Goal: Information Seeking & Learning: Get advice/opinions

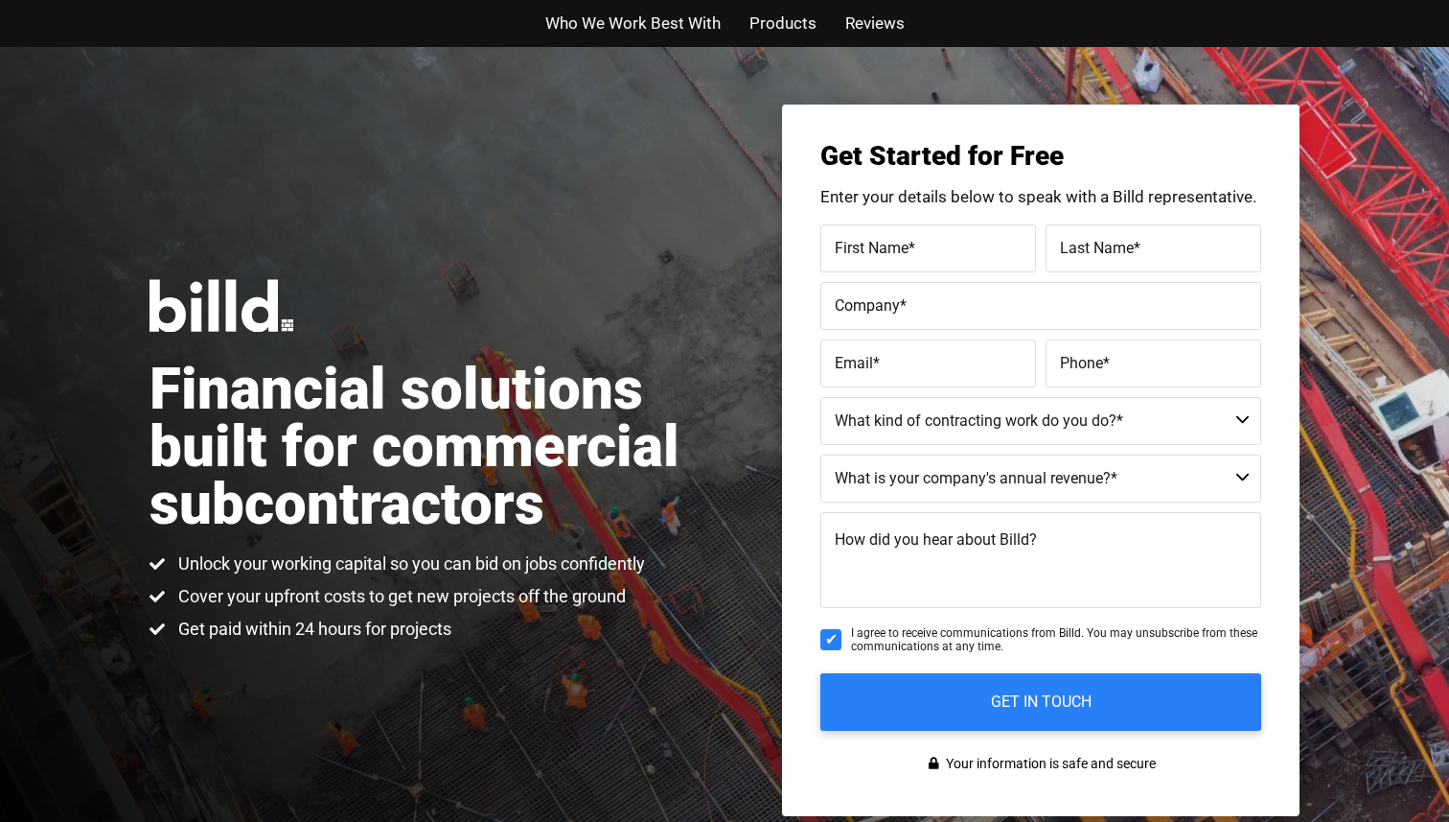
click at [879, 26] on span "Reviews" at bounding box center [875, 24] width 59 height 28
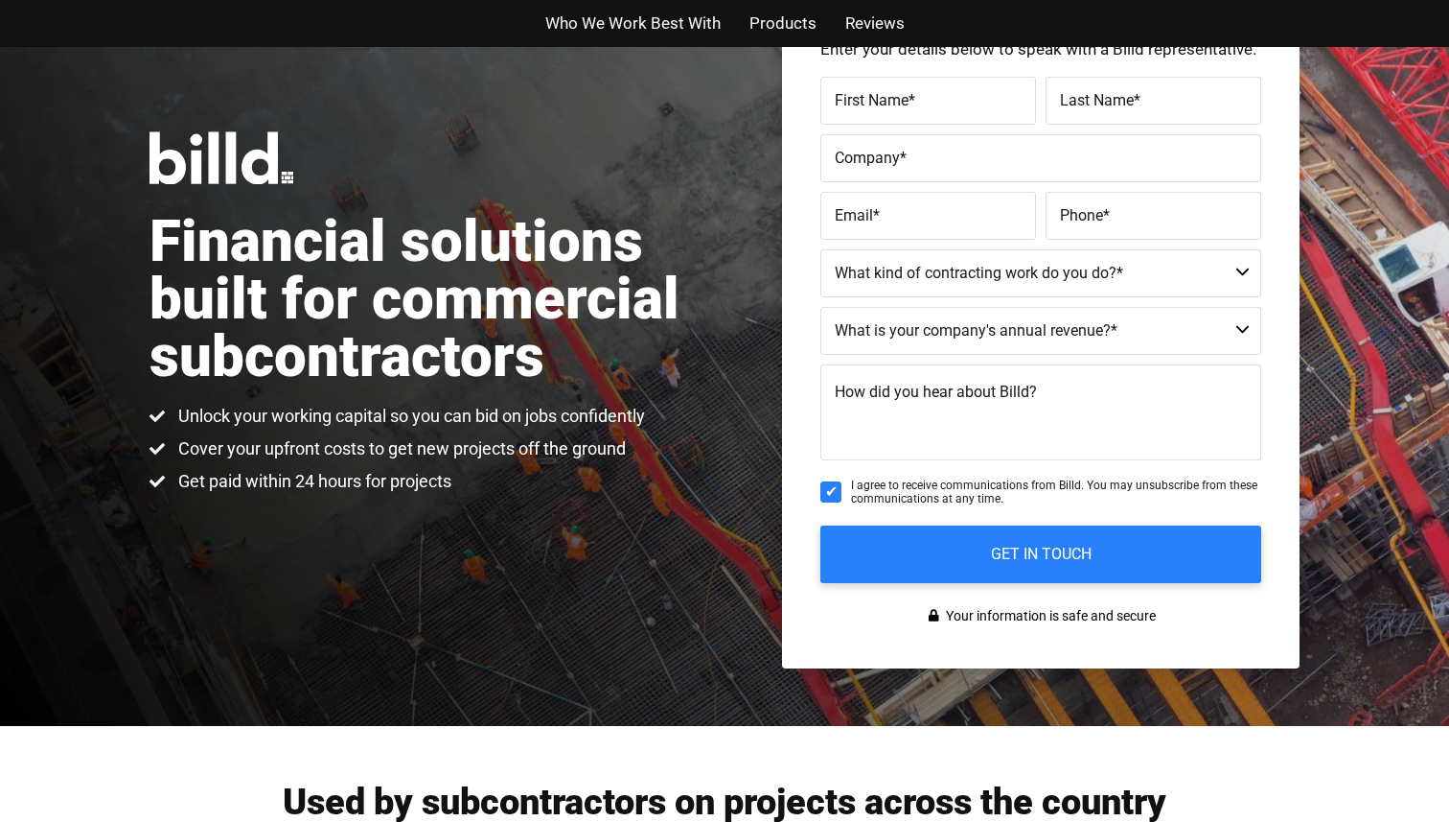
scroll to position [89, 0]
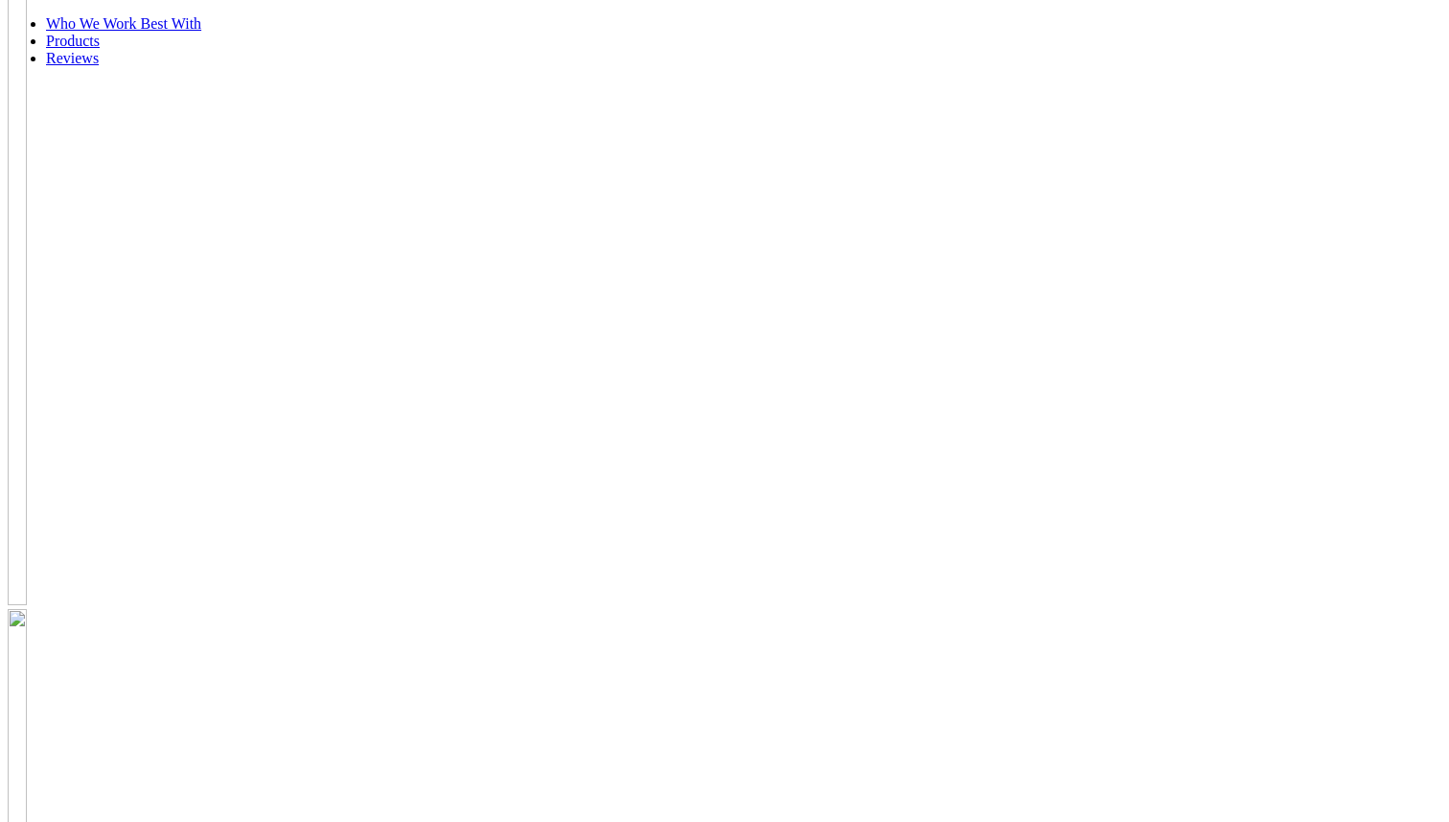
scroll to position [4408, 0]
